Goal: Check status: Check status

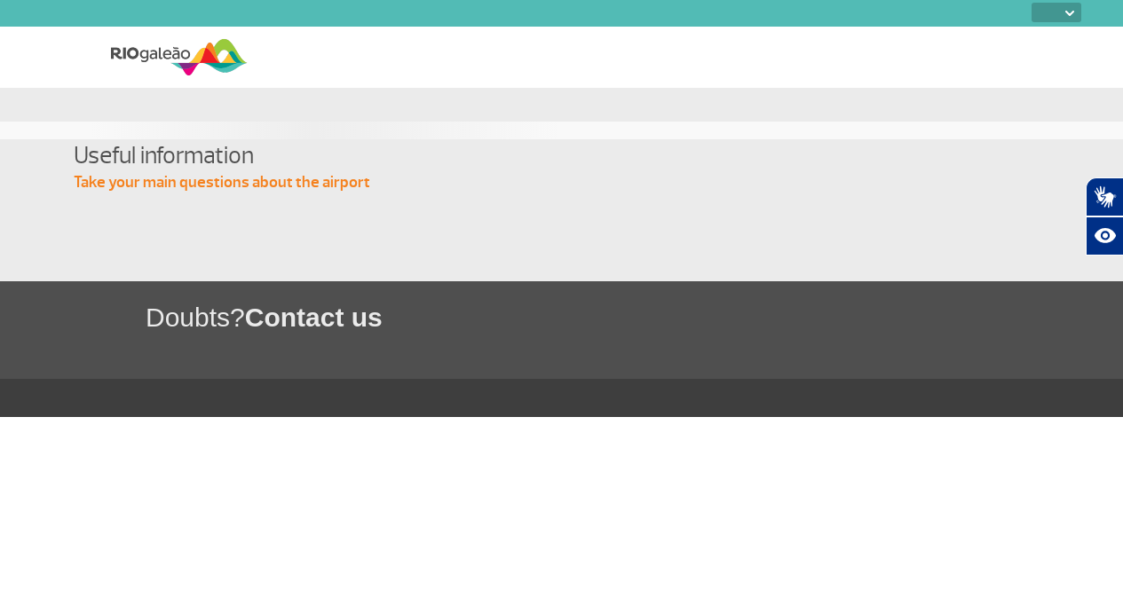
select select
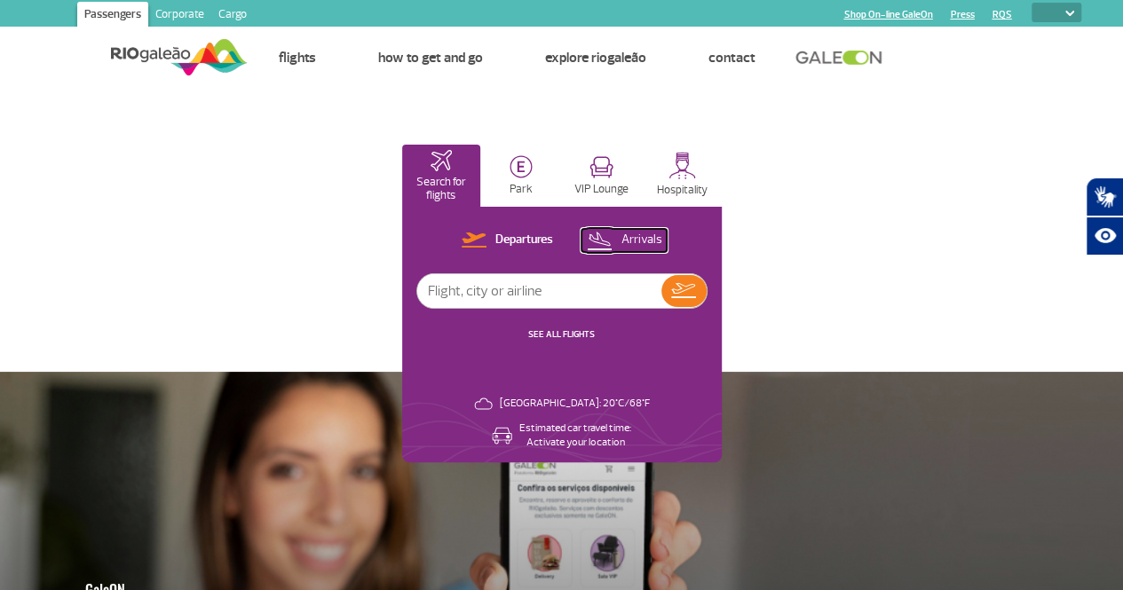
click at [667, 241] on button "Arrivals" at bounding box center [623, 240] width 85 height 23
click at [595, 333] on link "SEE ALL FLIGHTS" at bounding box center [561, 334] width 67 height 12
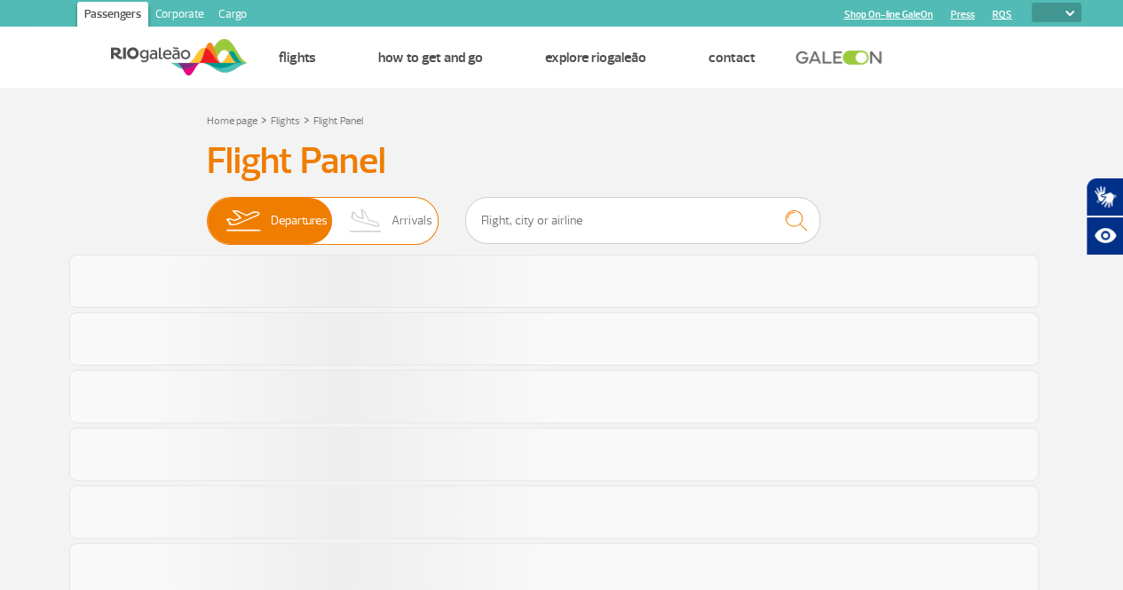
click at [389, 221] on img at bounding box center [366, 221] width 52 height 46
click at [207, 212] on input "Departures Arrivals" at bounding box center [207, 212] width 0 height 0
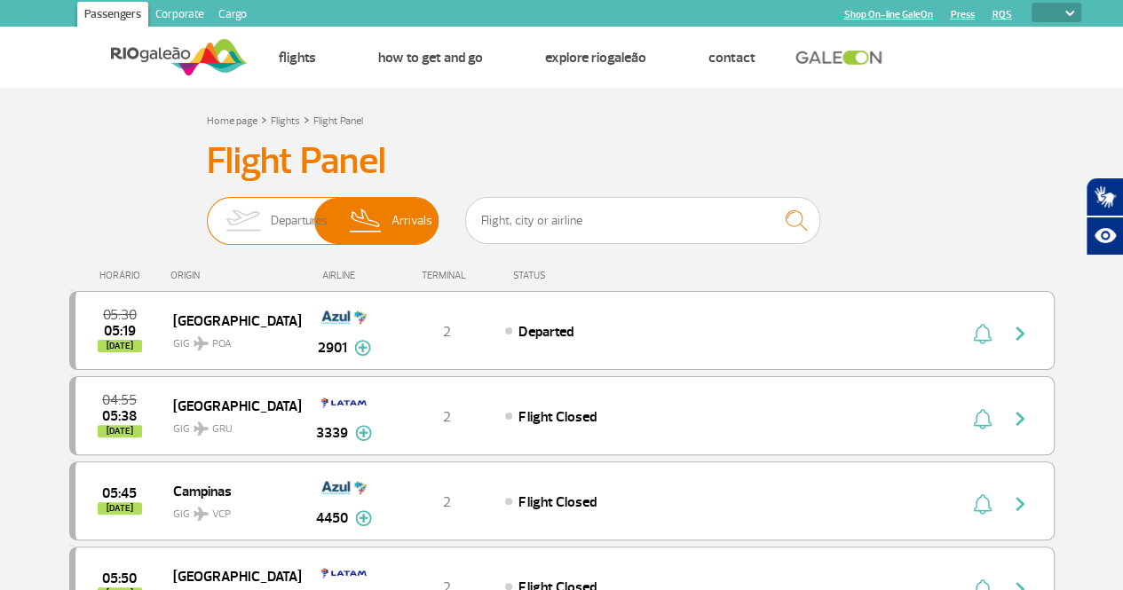
click at [375, 223] on img at bounding box center [366, 221] width 52 height 46
click at [207, 212] on input "Departures Arrivals" at bounding box center [207, 212] width 0 height 0
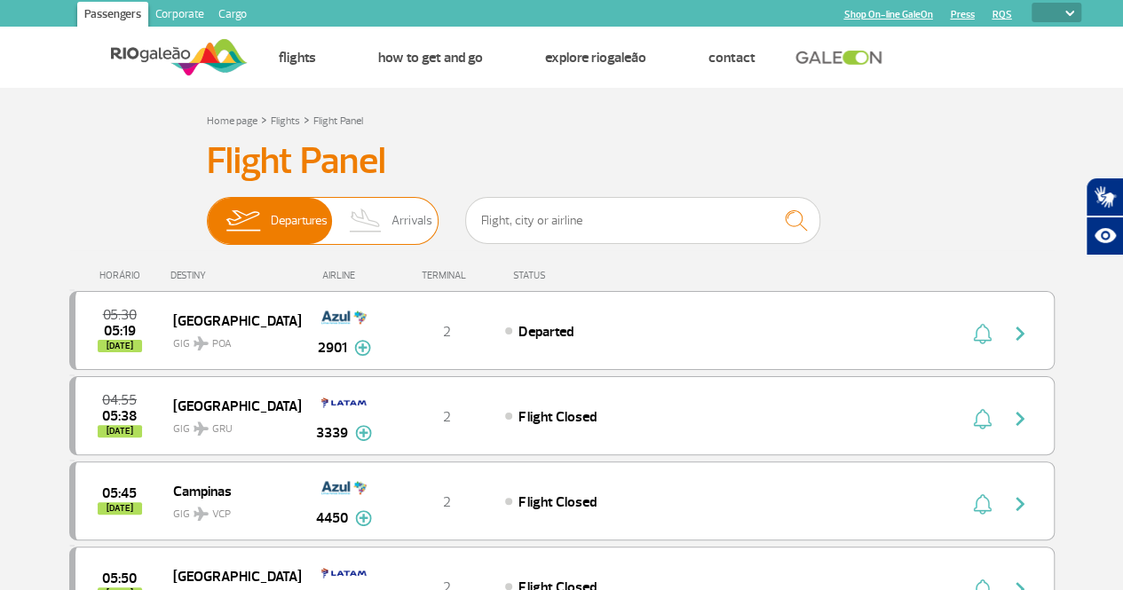
click at [406, 216] on span "Arrivals" at bounding box center [412, 221] width 41 height 46
click at [207, 212] on input "Departures Arrivals" at bounding box center [207, 212] width 0 height 0
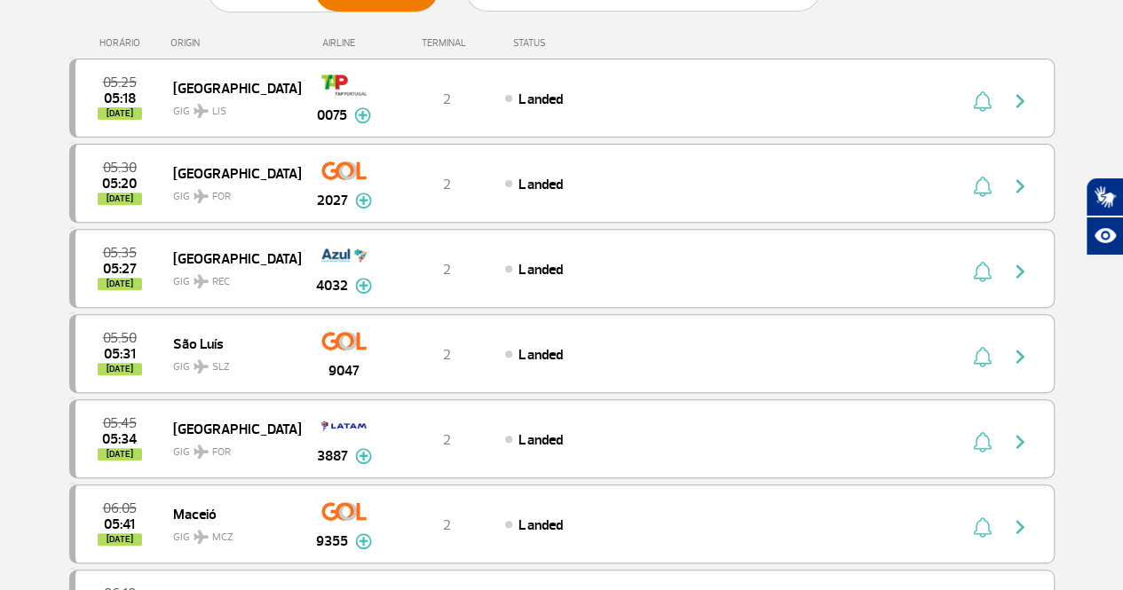
scroll to position [178, 0]
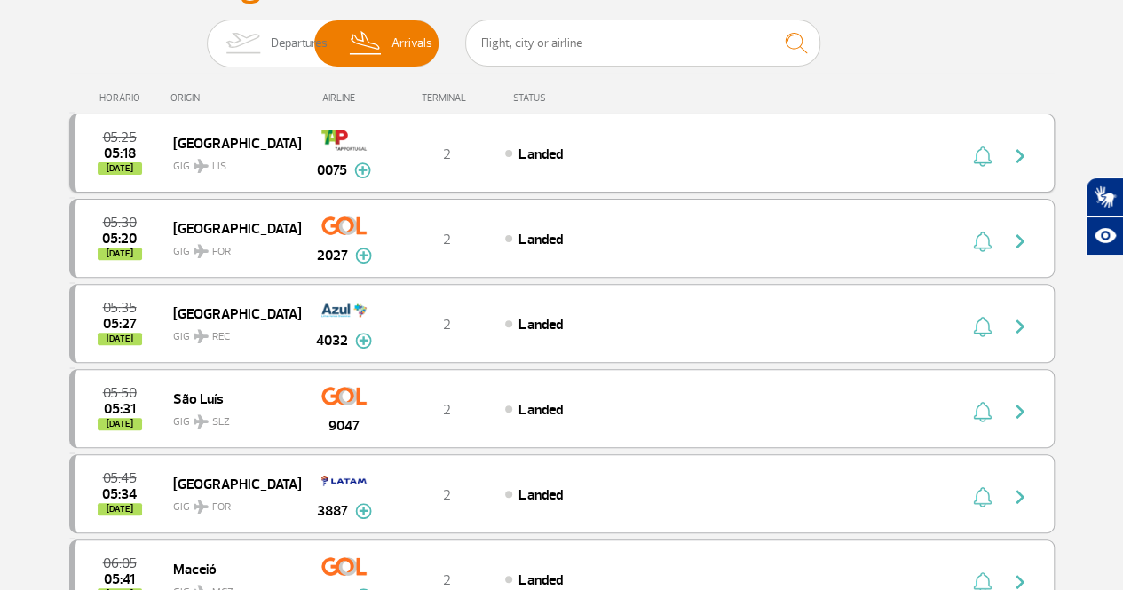
click at [218, 161] on span "LIS" at bounding box center [219, 167] width 14 height 16
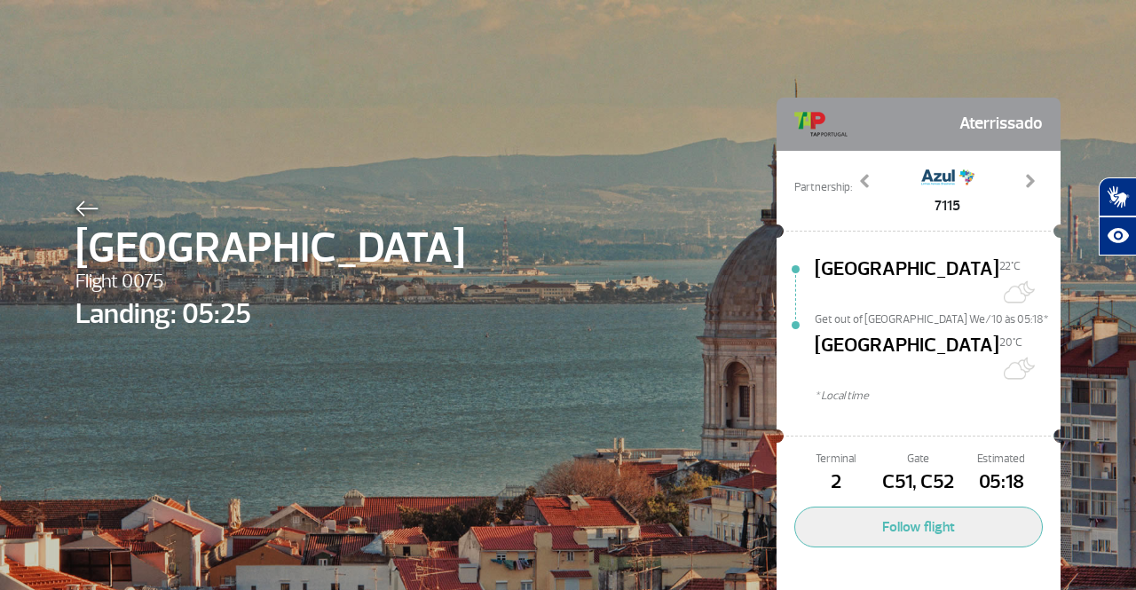
click at [85, 206] on img at bounding box center [86, 209] width 23 height 16
